Goal: Information Seeking & Learning: Check status

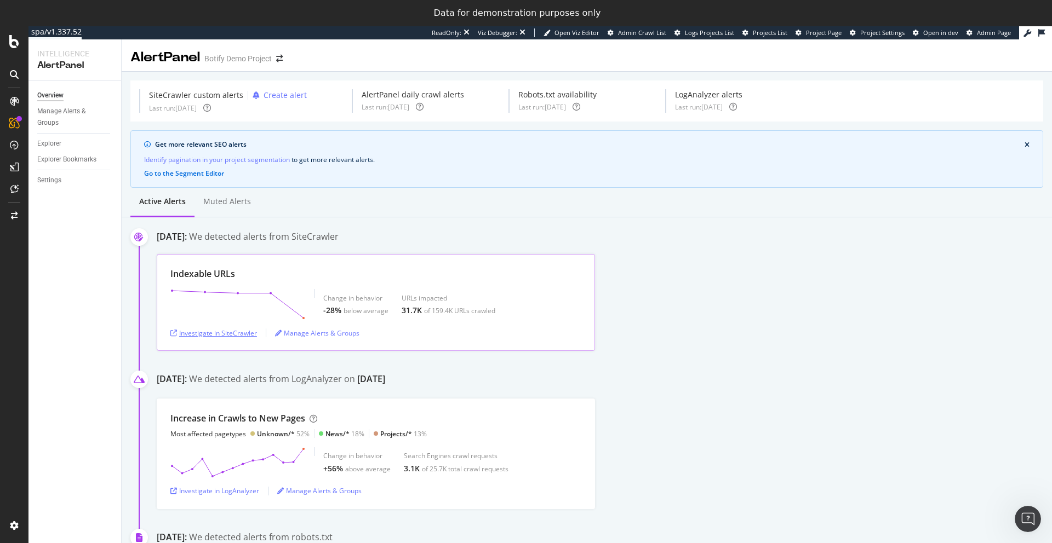
click at [203, 337] on div "Investigate in SiteCrawler" at bounding box center [213, 333] width 87 height 16
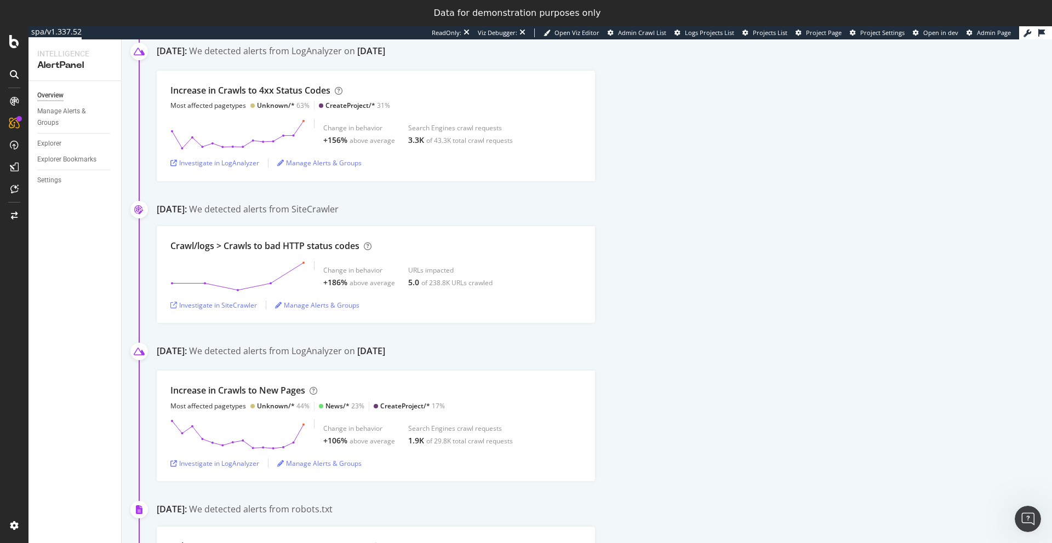
scroll to position [590, 0]
